Goal: Task Accomplishment & Management: Complete application form

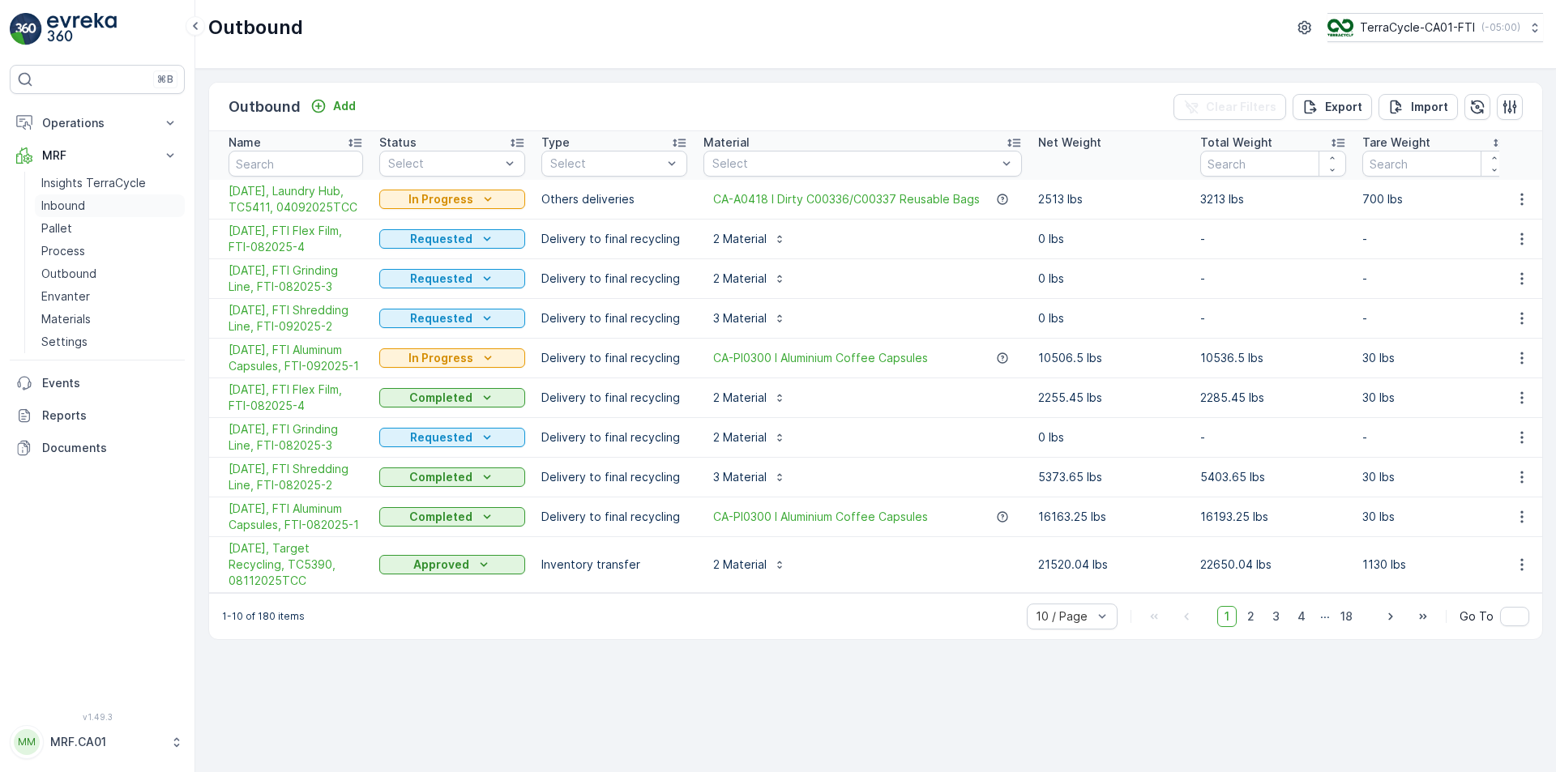
click at [67, 203] on p "Inbound" at bounding box center [63, 206] width 44 height 16
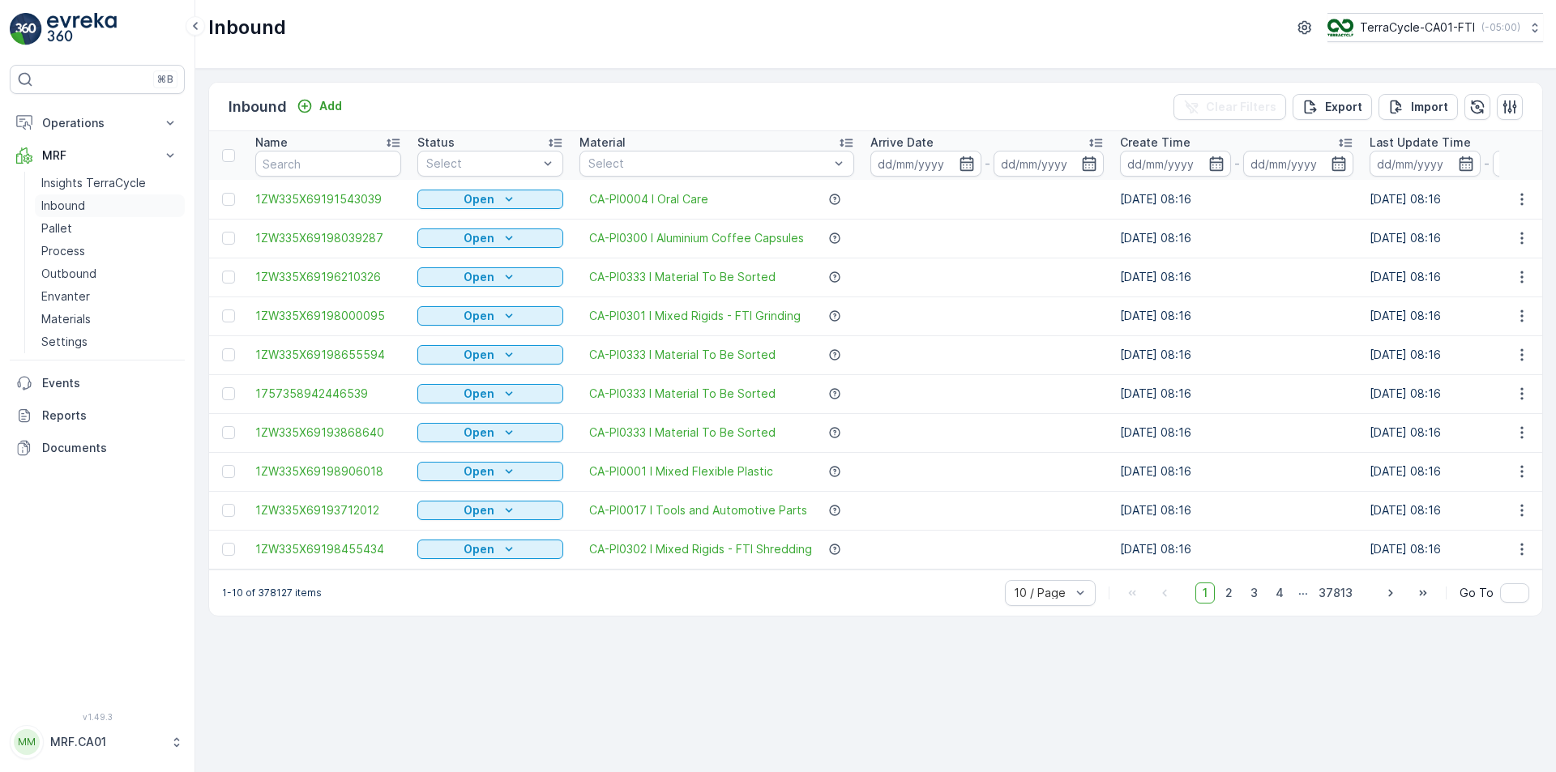
click at [35, 194] on link "Inbound" at bounding box center [110, 205] width 150 height 23
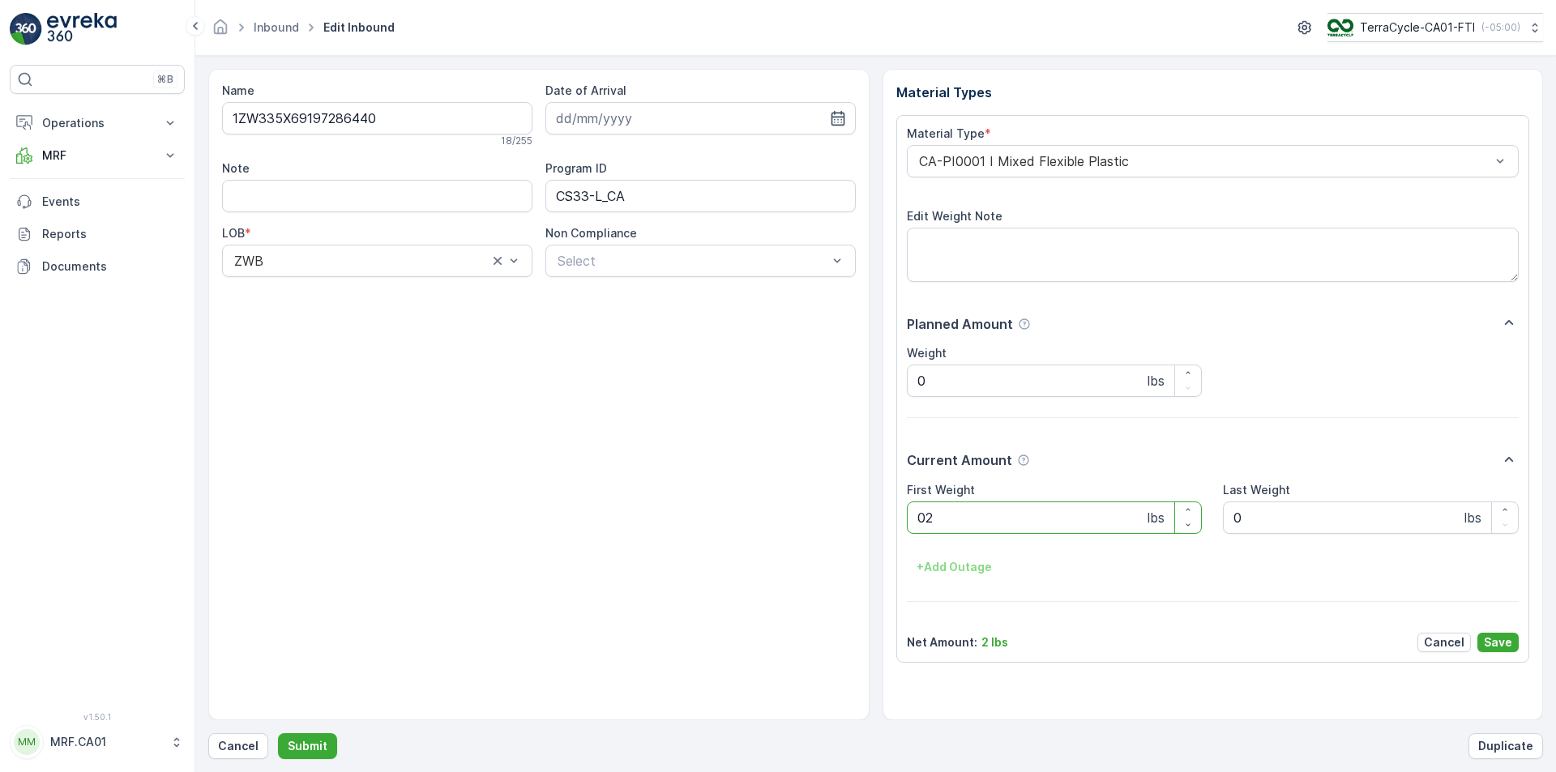
type Weight "021"
click at [278, 733] on button "Submit" at bounding box center [307, 746] width 59 height 26
type Weight "029"
click at [278, 733] on button "Submit" at bounding box center [307, 746] width 59 height 26
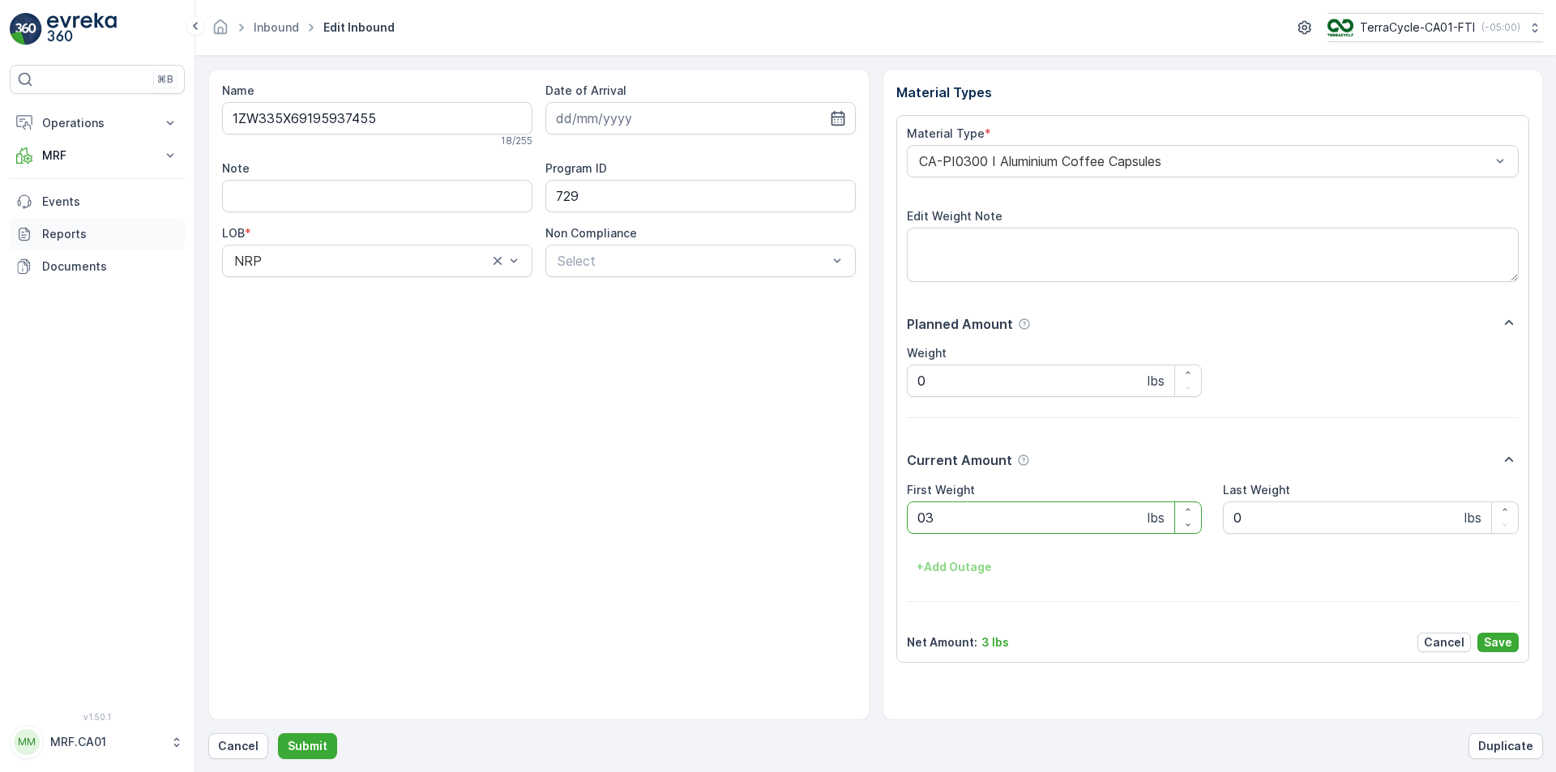
type Weight "039"
click at [278, 733] on button "Submit" at bounding box center [307, 746] width 59 height 26
type Weight "027"
click at [278, 733] on button "Submit" at bounding box center [307, 746] width 59 height 26
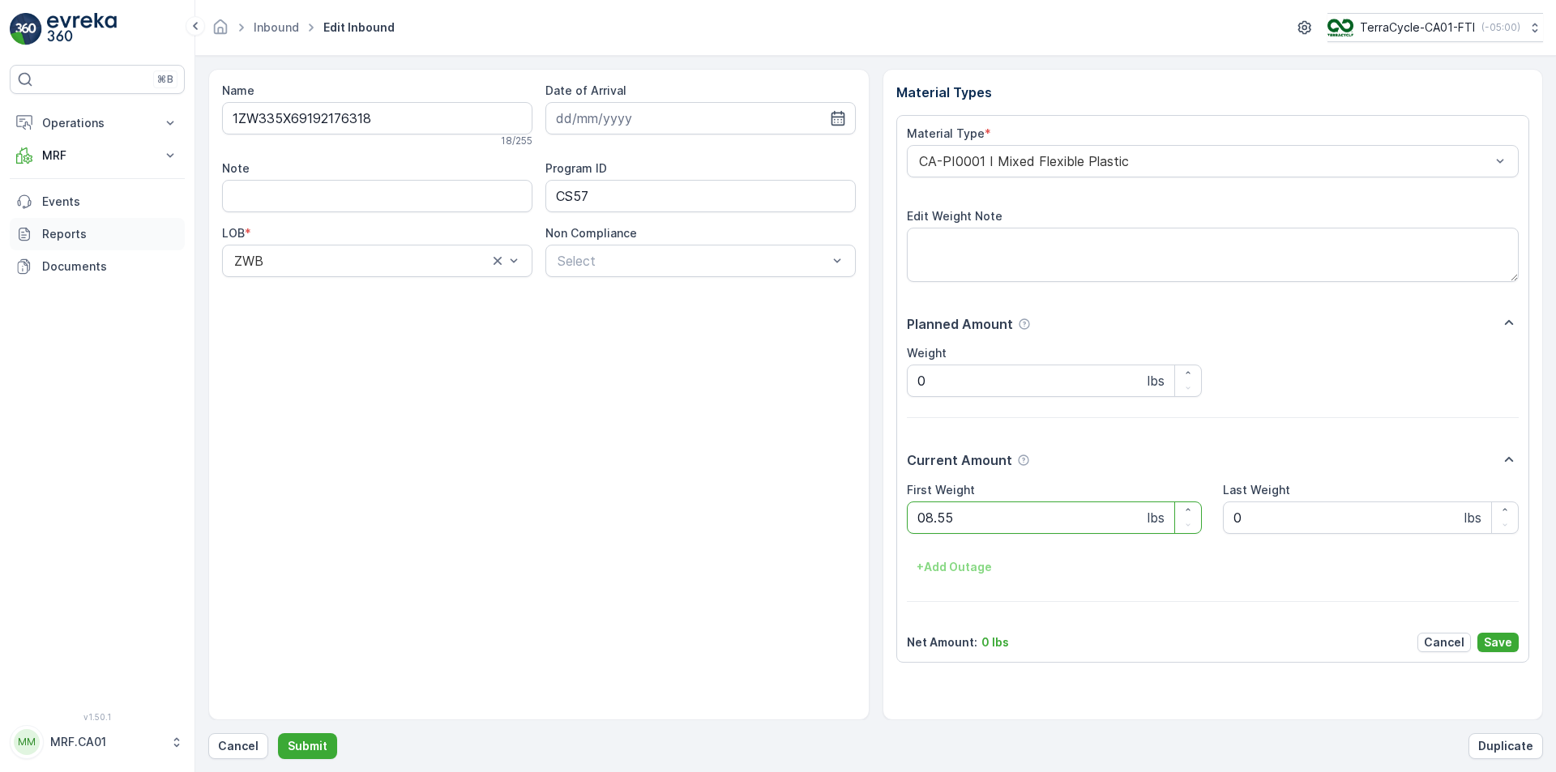
click at [278, 733] on button "Submit" at bounding box center [307, 746] width 59 height 26
type Weight "057"
click at [278, 733] on button "Submit" at bounding box center [307, 746] width 59 height 26
type Weight "052"
click at [278, 733] on button "Submit" at bounding box center [307, 746] width 59 height 26
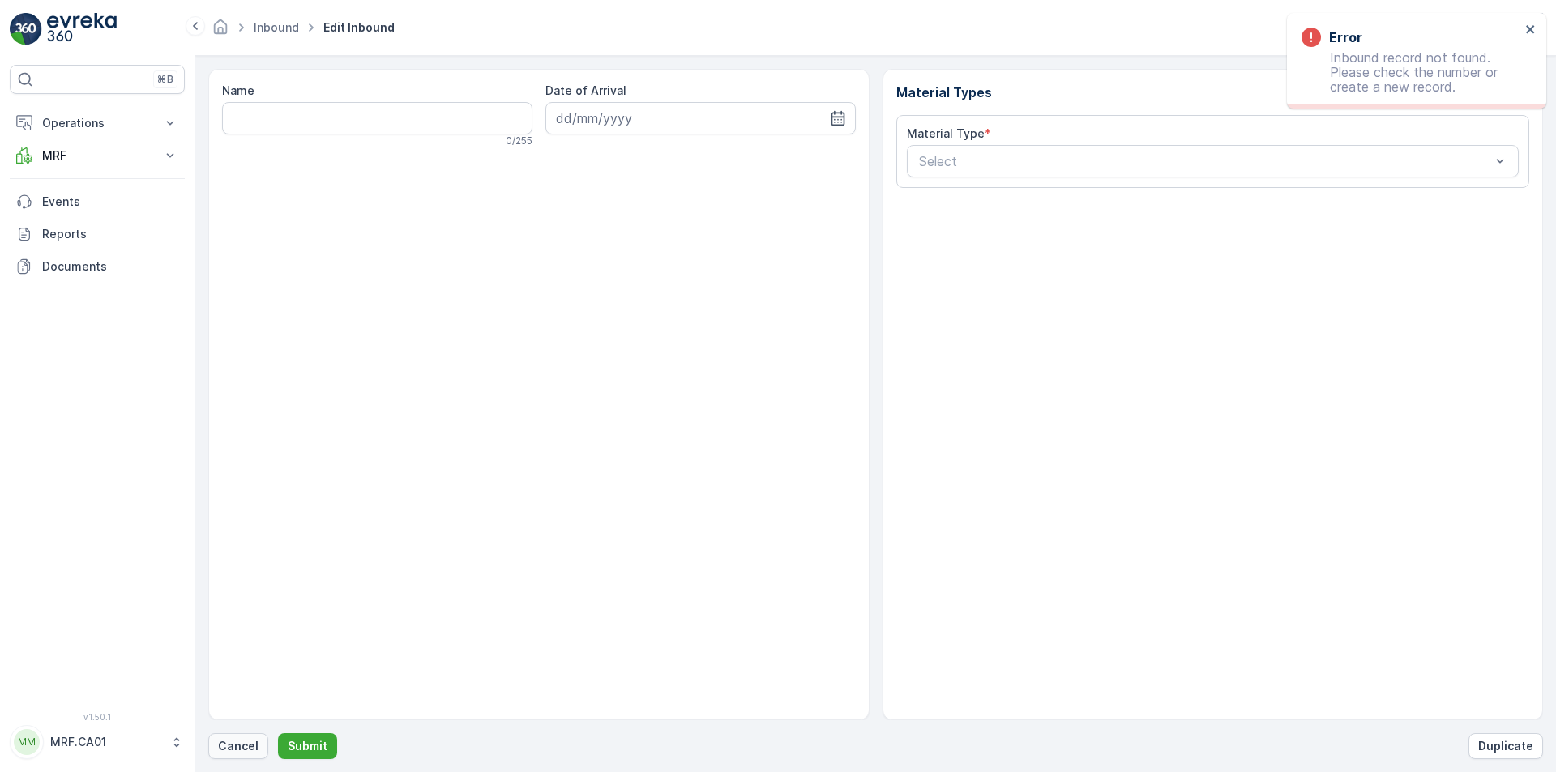
click at [240, 739] on p "Cancel" at bounding box center [238, 746] width 41 height 16
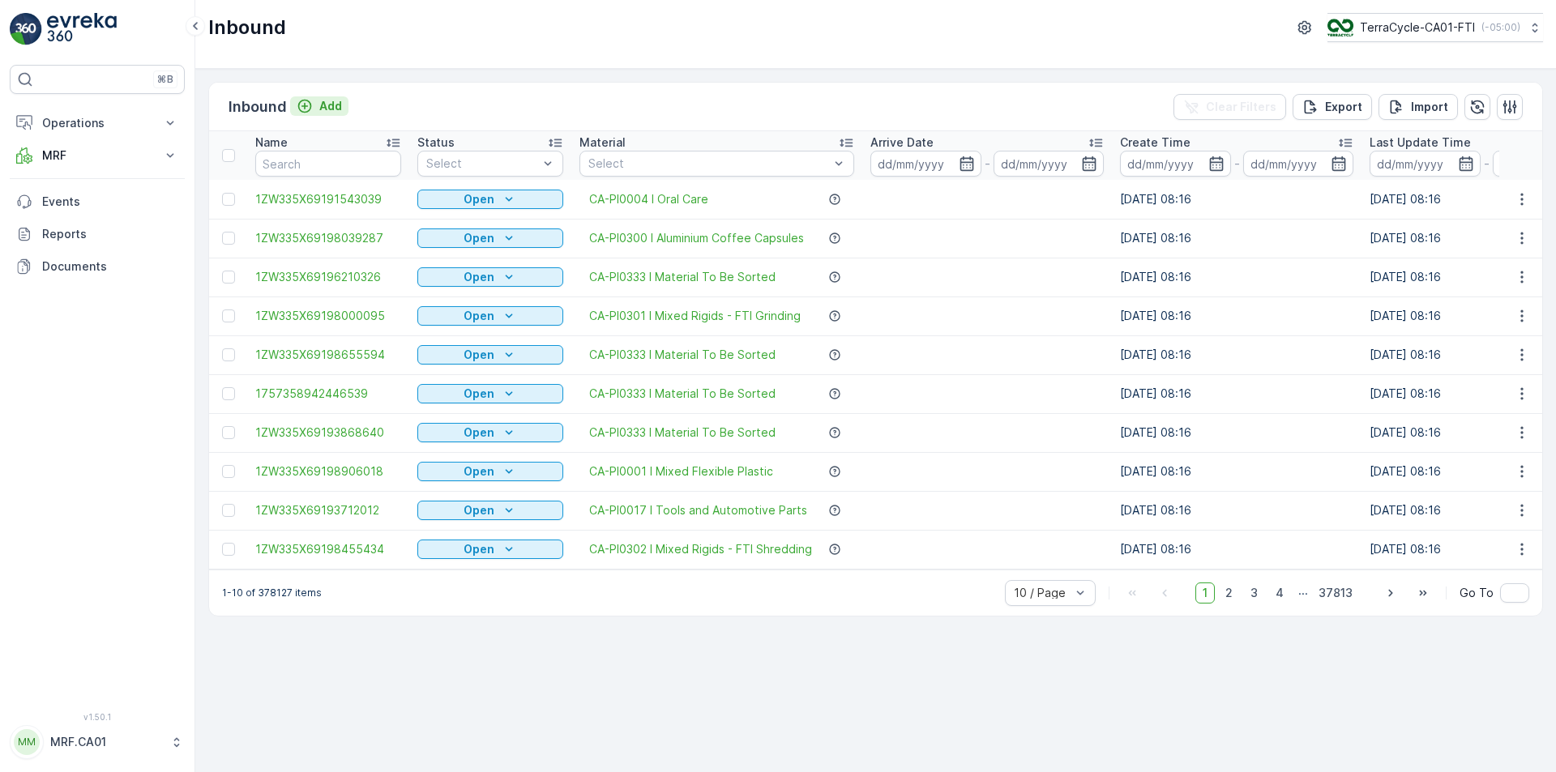
click at [339, 107] on p "Add" at bounding box center [330, 106] width 23 height 16
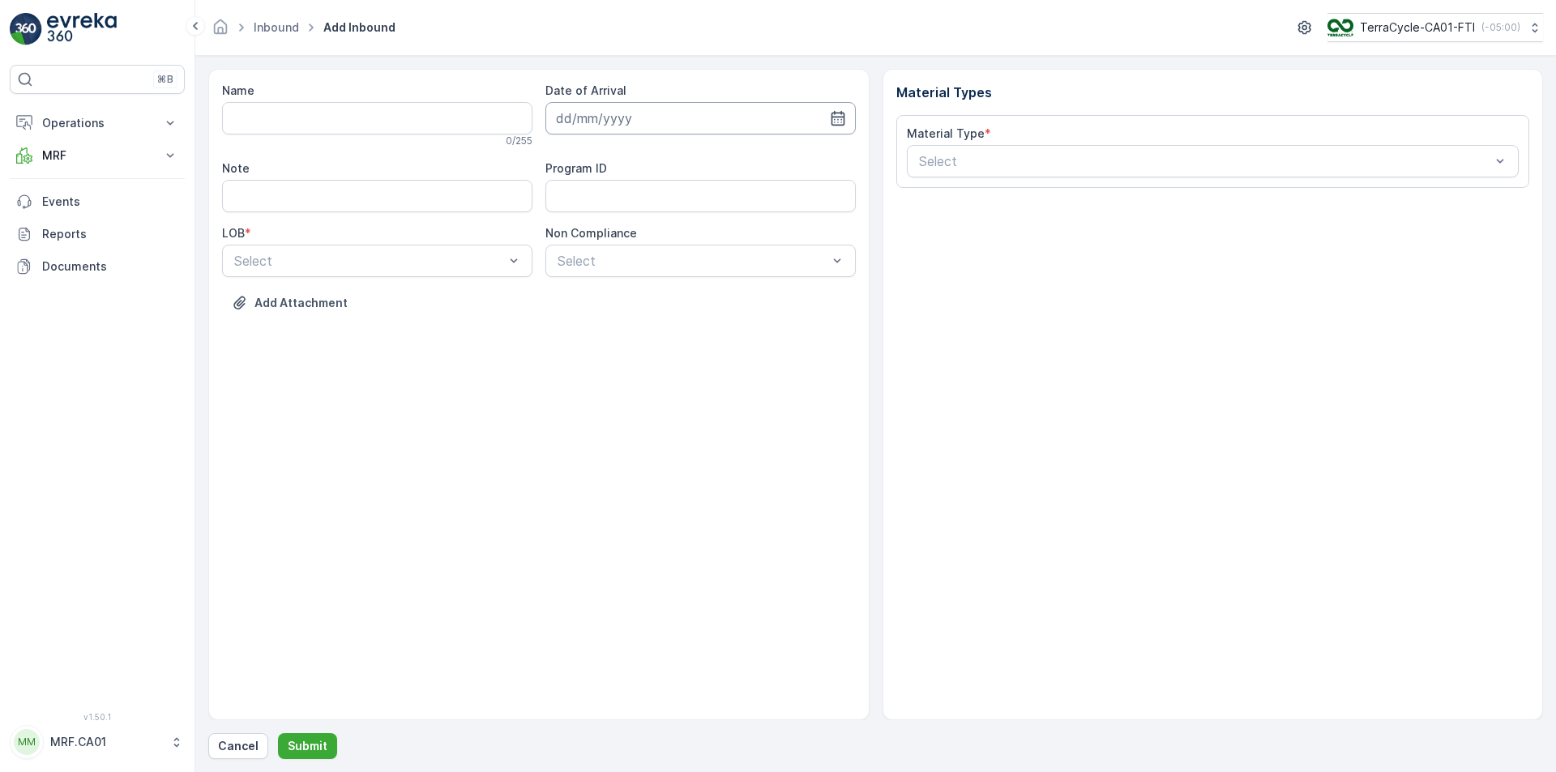
click at [851, 114] on input at bounding box center [700, 118] width 310 height 32
click at [634, 251] on div "9" at bounding box center [631, 254] width 26 height 26
type input "[DATE]"
drag, startPoint x: 462, startPoint y: 332, endPoint x: 575, endPoint y: 272, distance: 128.3
click at [465, 332] on div "ZWB" at bounding box center [377, 328] width 291 height 15
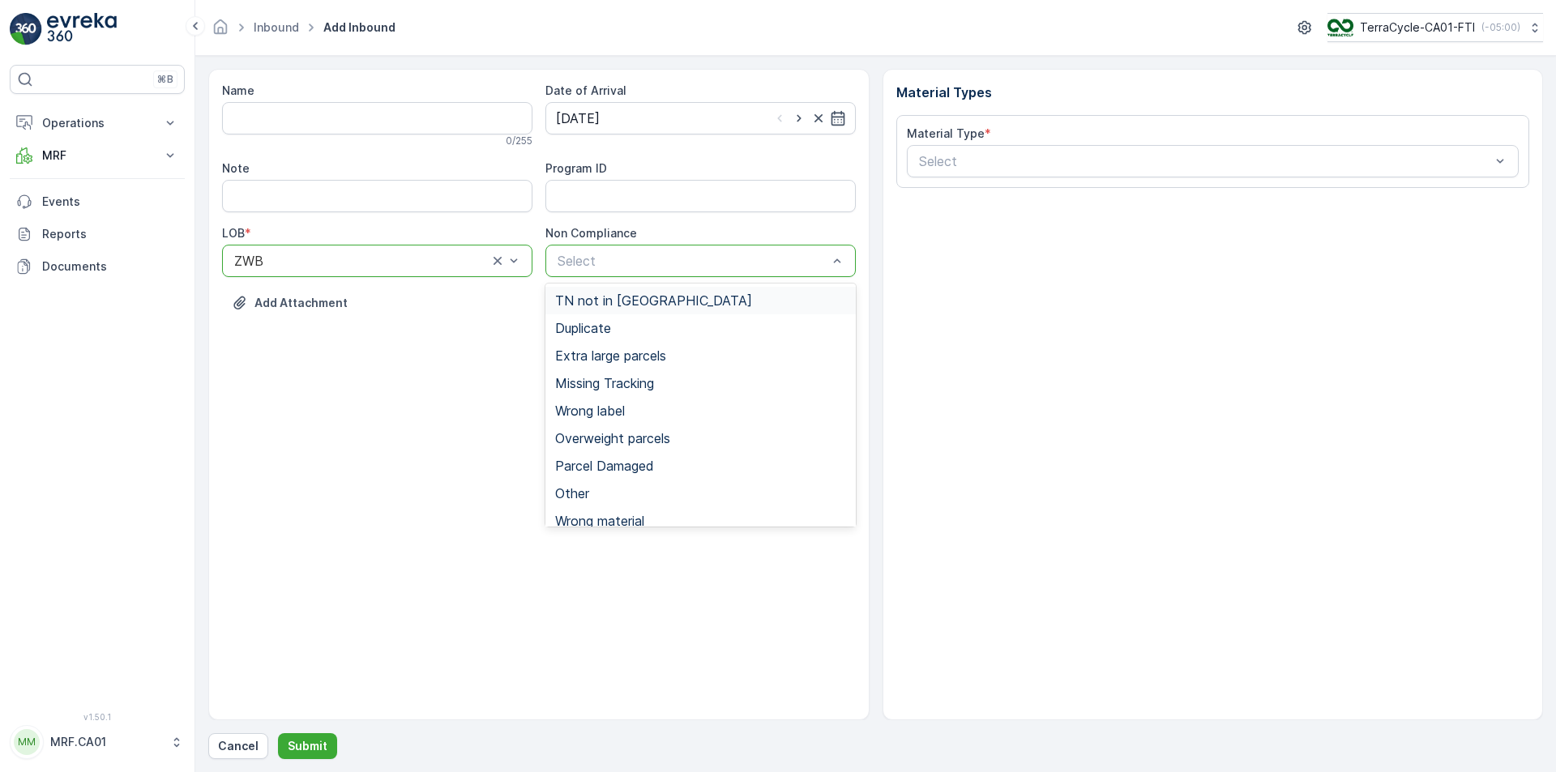
click at [634, 303] on span "TN not in Evreka" at bounding box center [653, 300] width 197 height 15
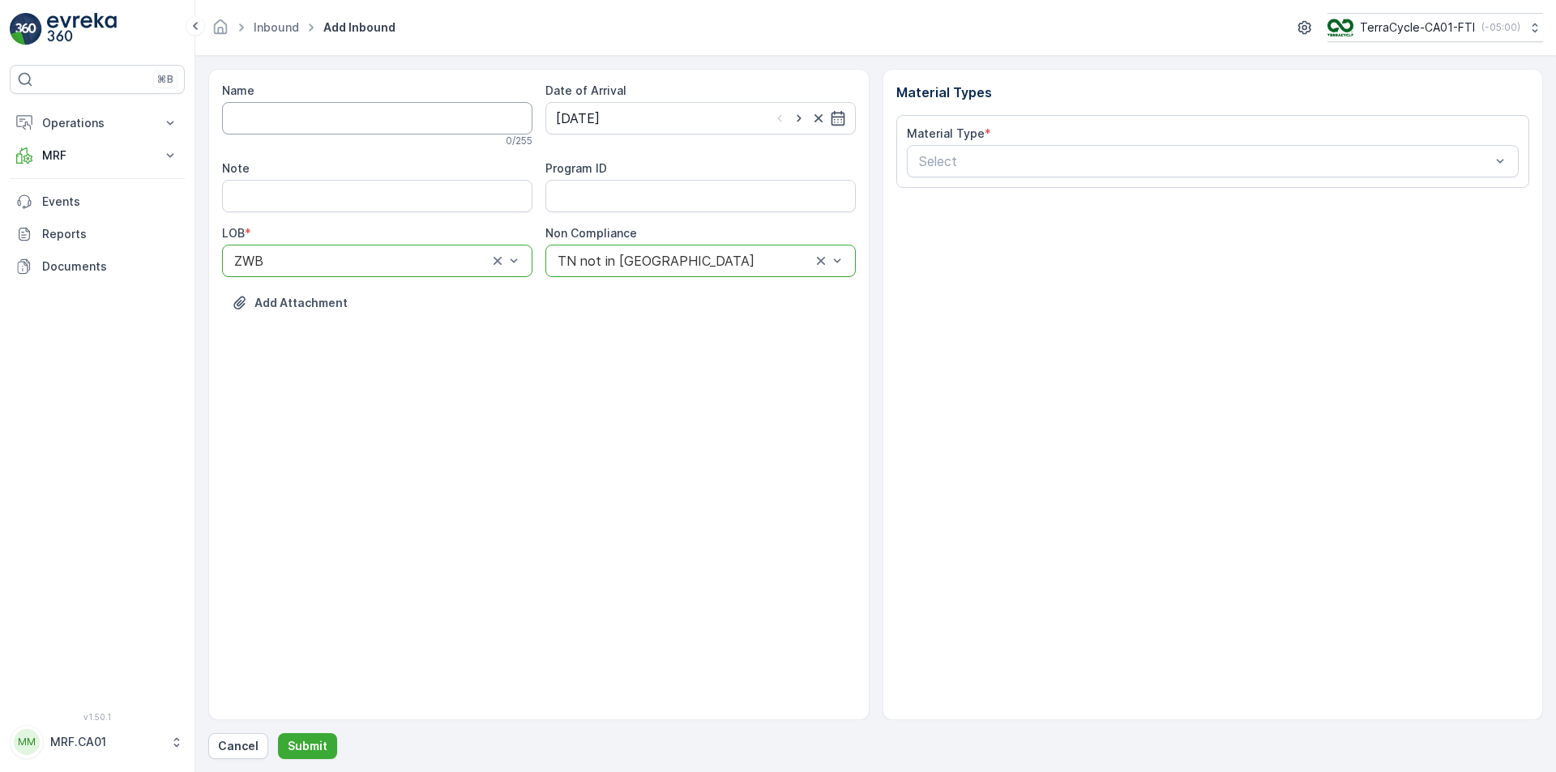
click at [275, 126] on input "Name" at bounding box center [377, 118] width 310 height 32
type input "1ZW335X69196197039"
click at [278, 733] on button "Submit" at bounding box center [307, 746] width 59 height 26
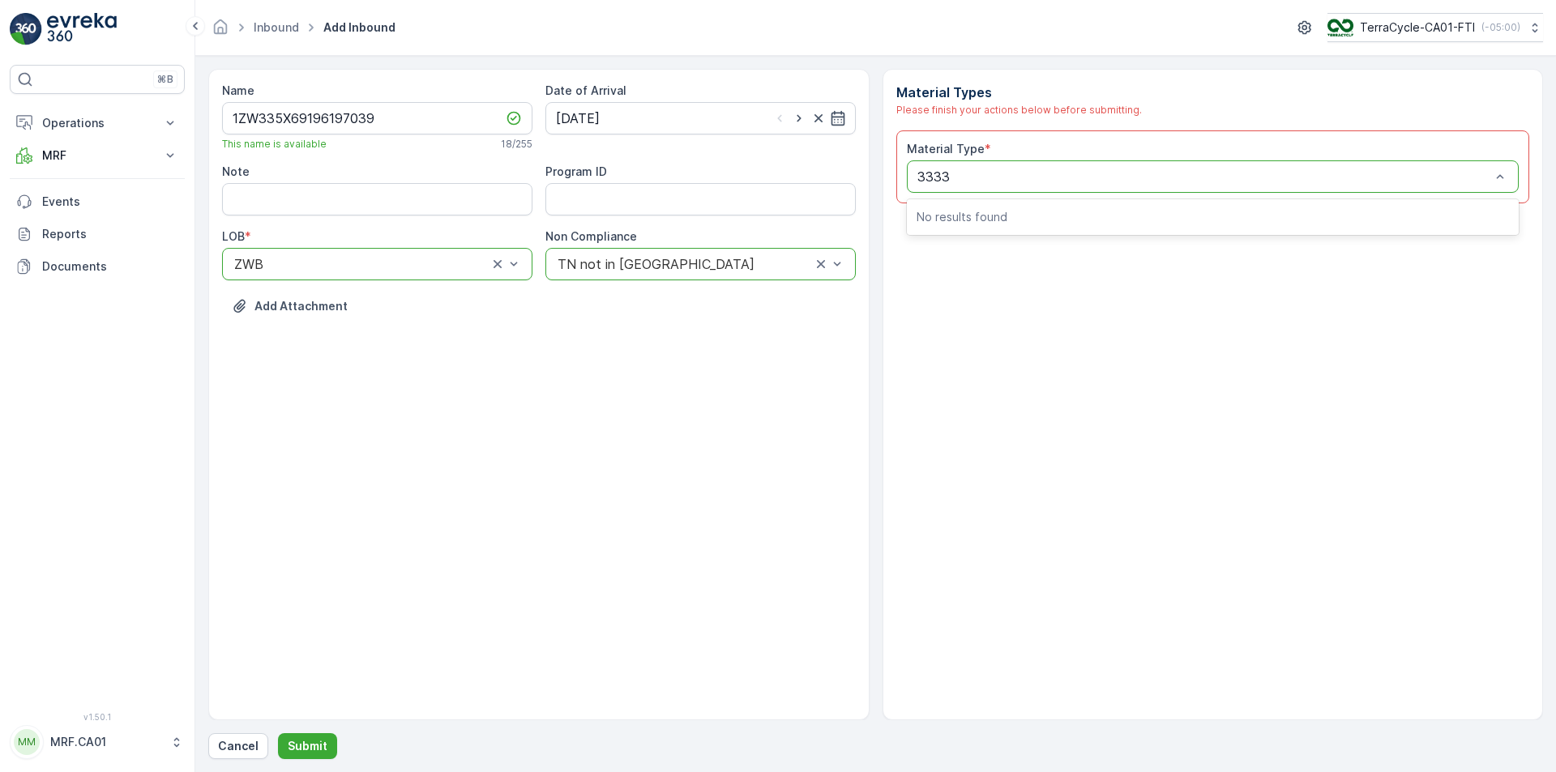
type input "333"
click at [1044, 210] on span "CA-PI0333 I Material To Be Sorted" at bounding box center [1024, 216] width 216 height 15
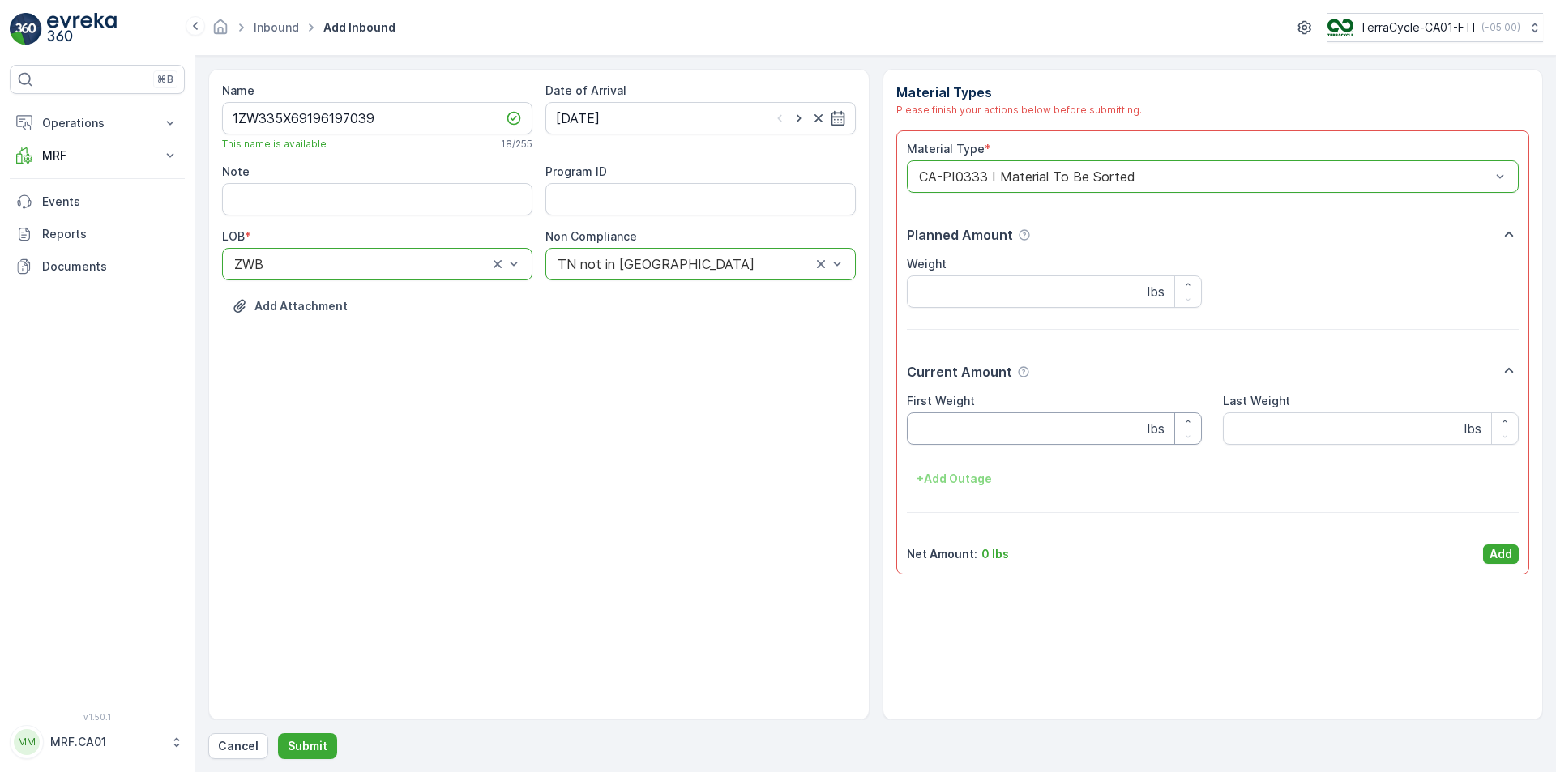
click at [1013, 413] on Weight "First Weight" at bounding box center [1055, 428] width 296 height 32
type Weight "35"
click at [1490, 551] on p "Add" at bounding box center [1500, 554] width 23 height 16
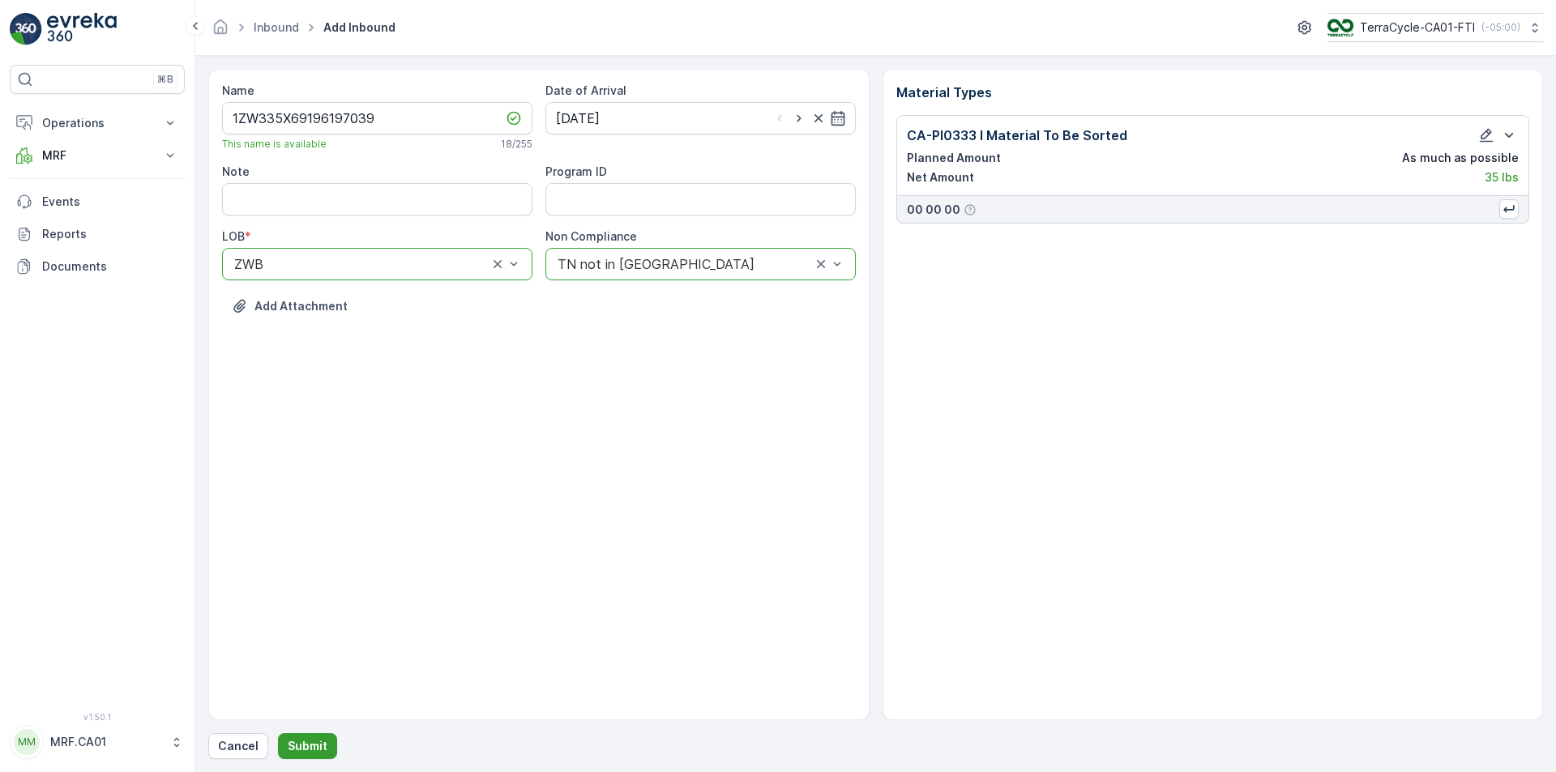
click at [319, 746] on p "Submit" at bounding box center [308, 746] width 40 height 16
